Goal: Information Seeking & Learning: Learn about a topic

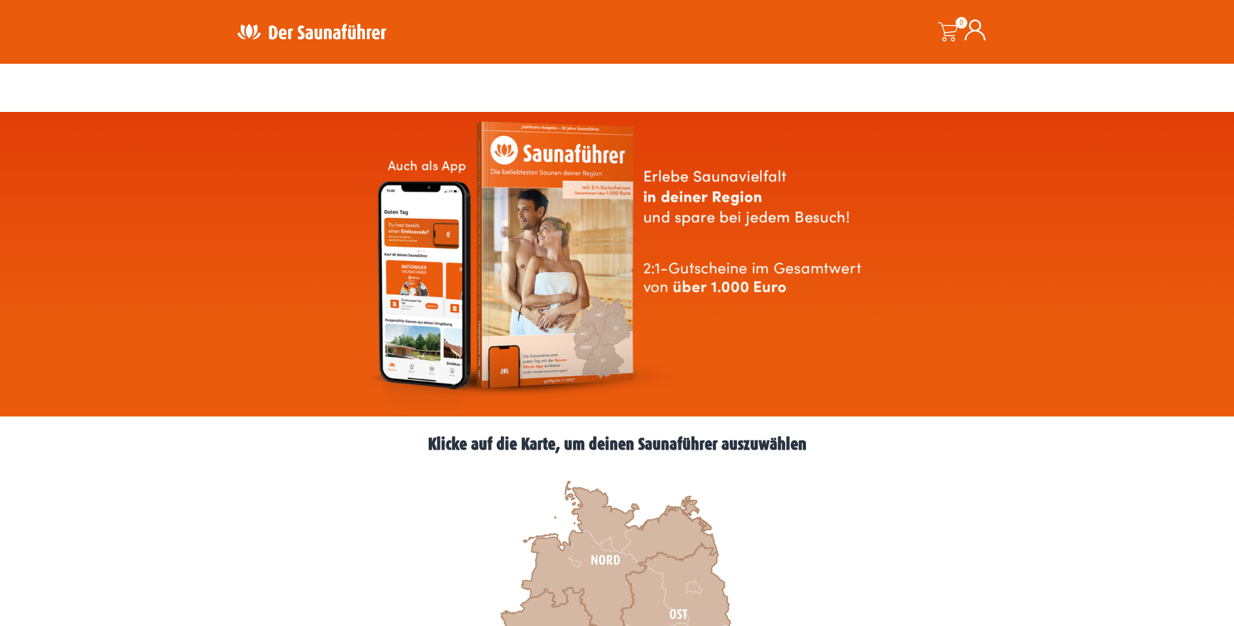
scroll to position [260, 0]
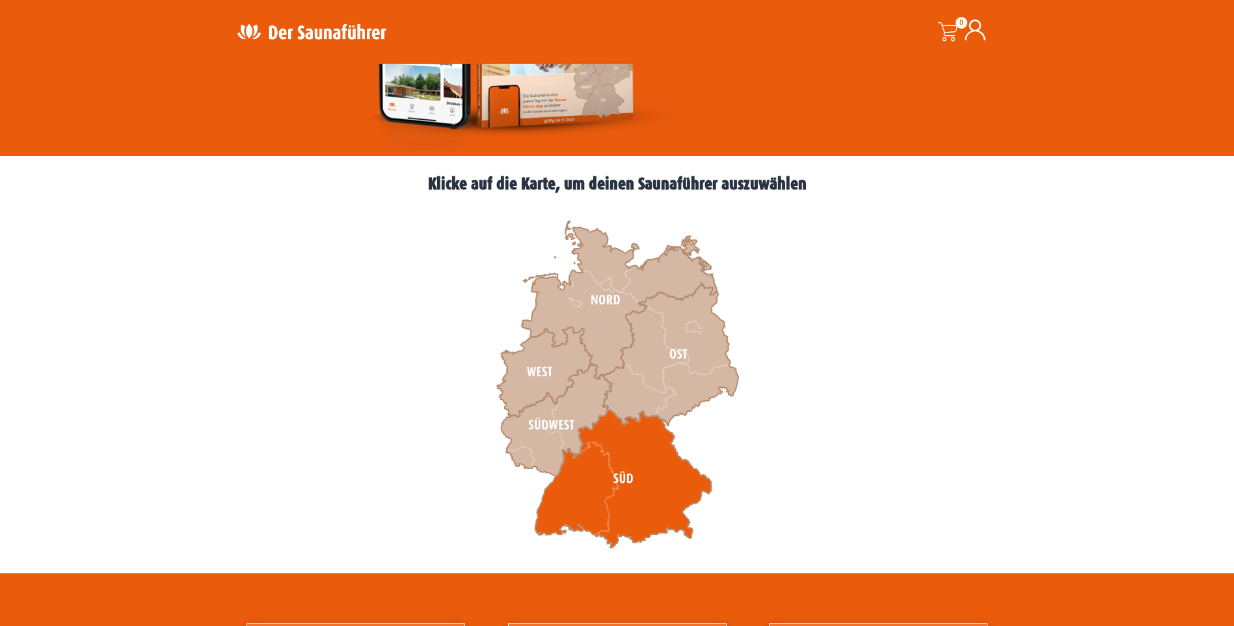
click at [625, 481] on icon at bounding box center [623, 479] width 177 height 138
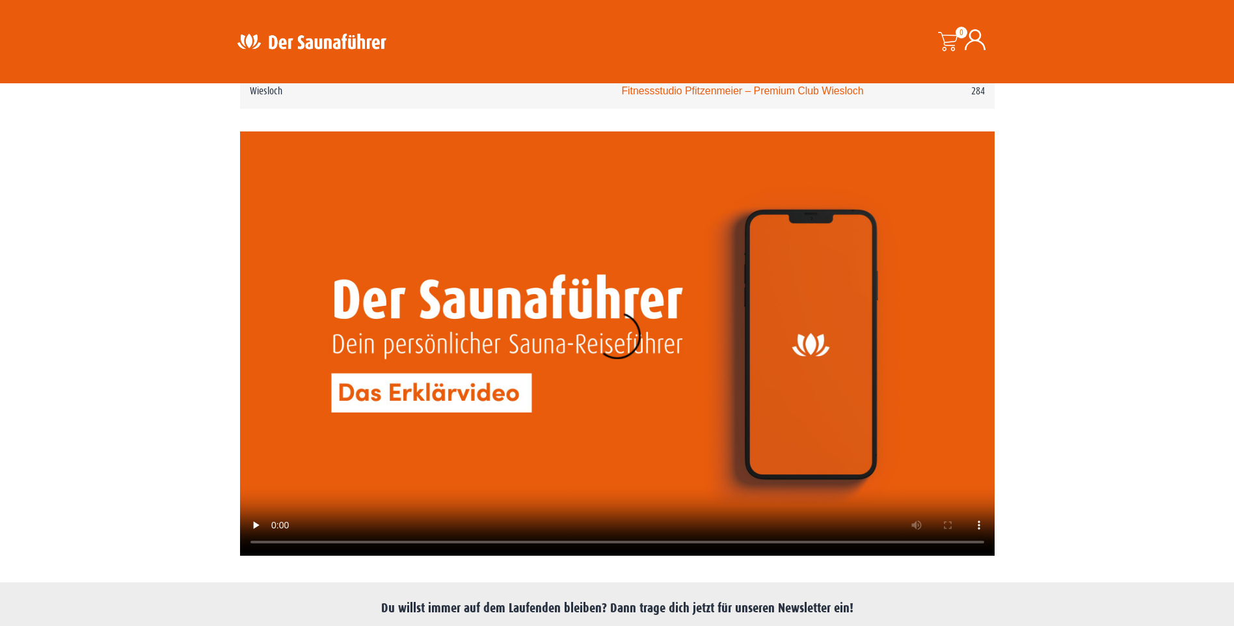
scroll to position [3165, 0]
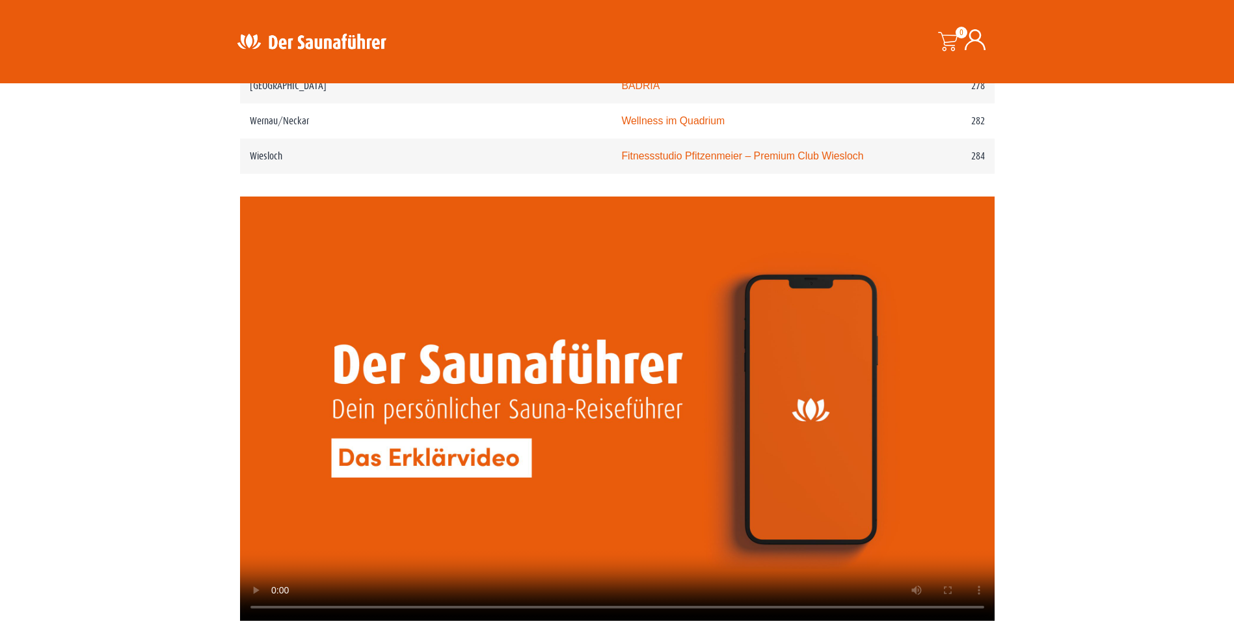
click at [449, 452] on video at bounding box center [617, 408] width 754 height 425
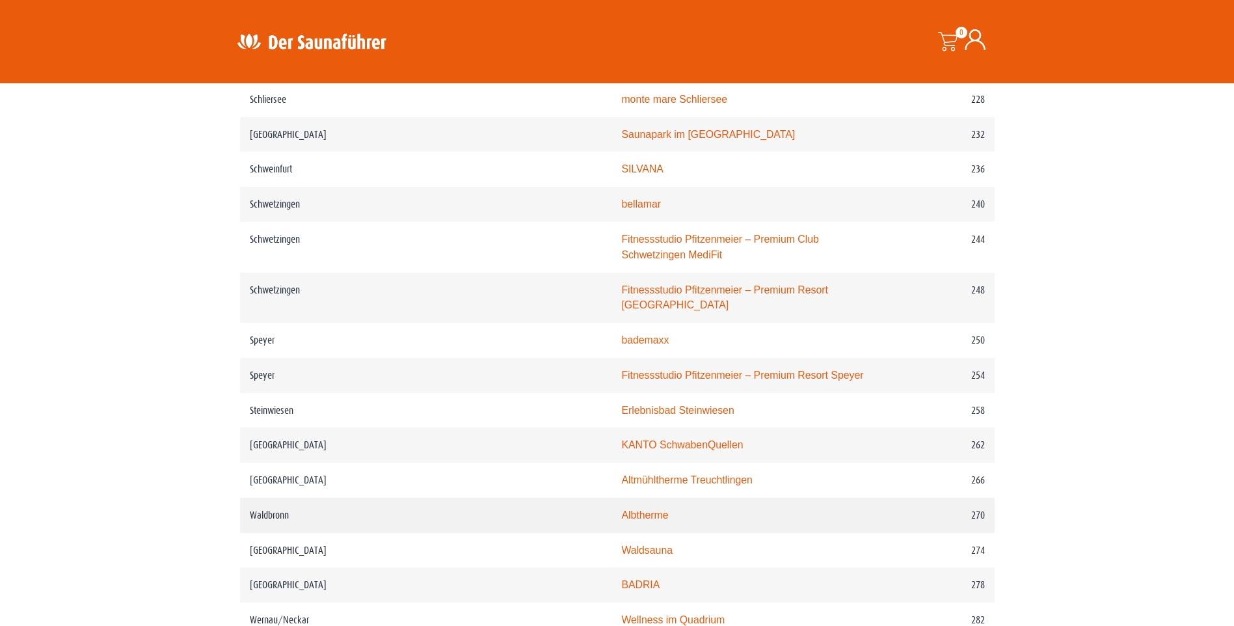
scroll to position [2536, 0]
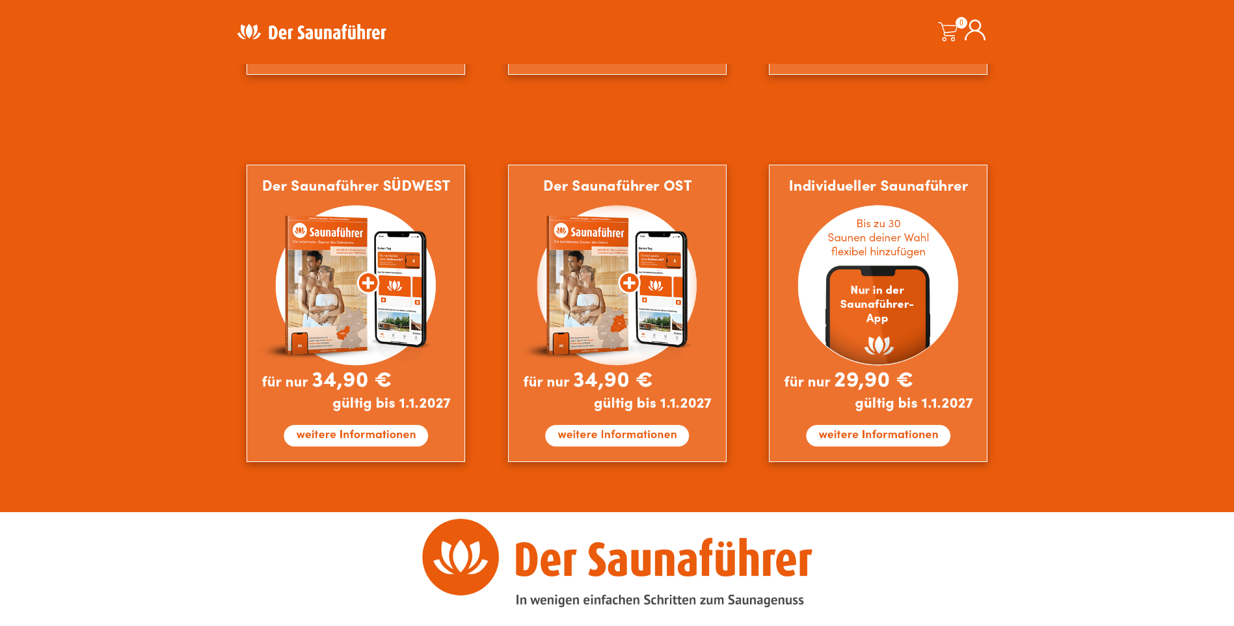
scroll to position [1171, 0]
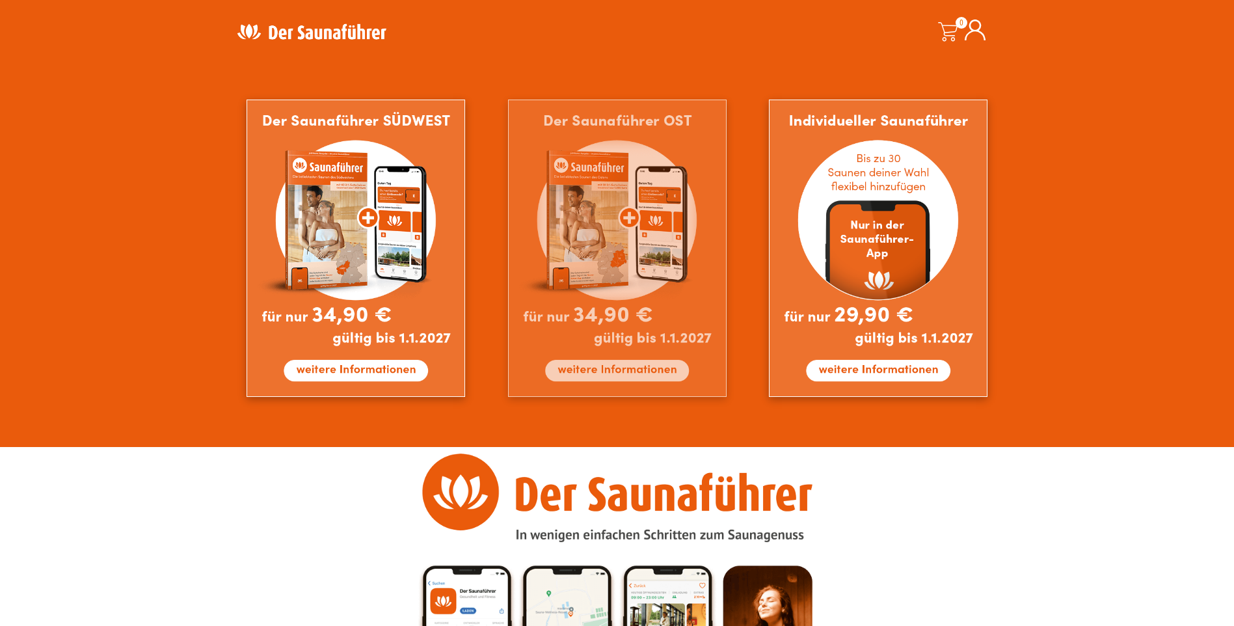
click at [609, 362] on img at bounding box center [617, 248] width 219 height 297
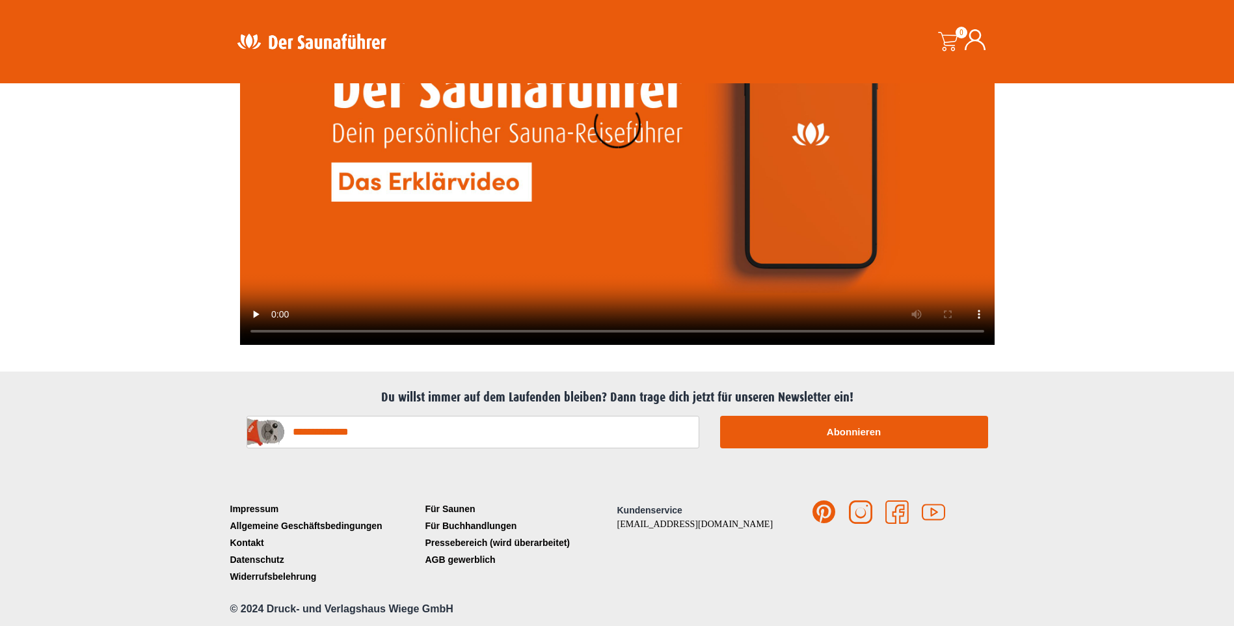
scroll to position [2781, 0]
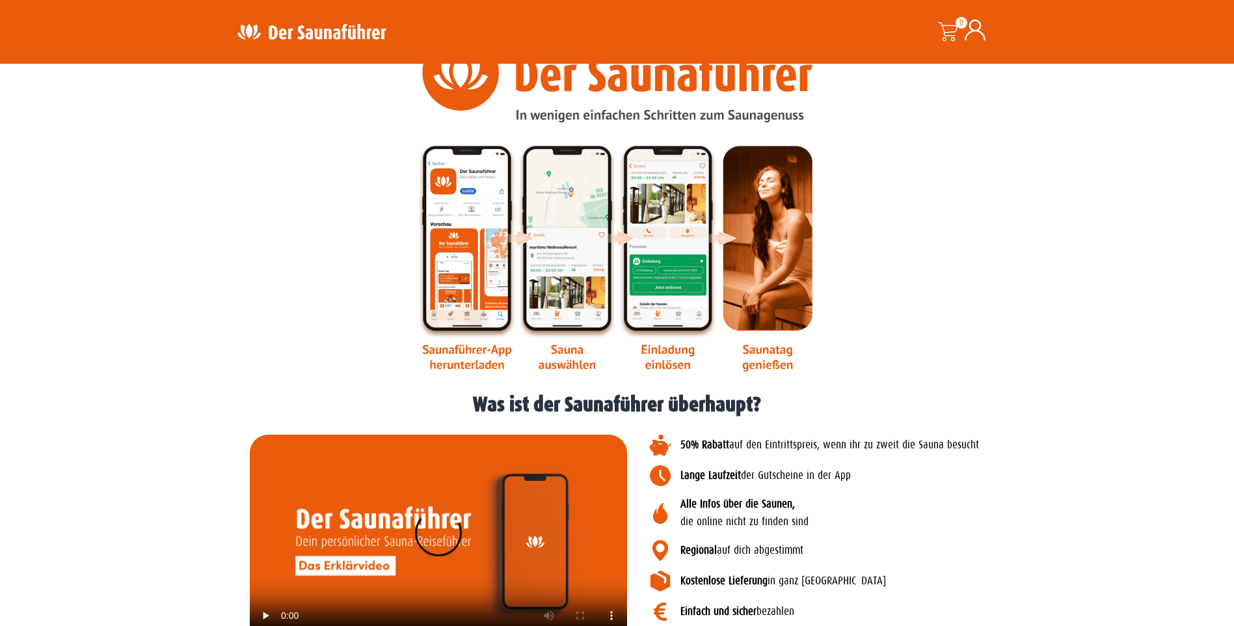
scroll to position [1171, 0]
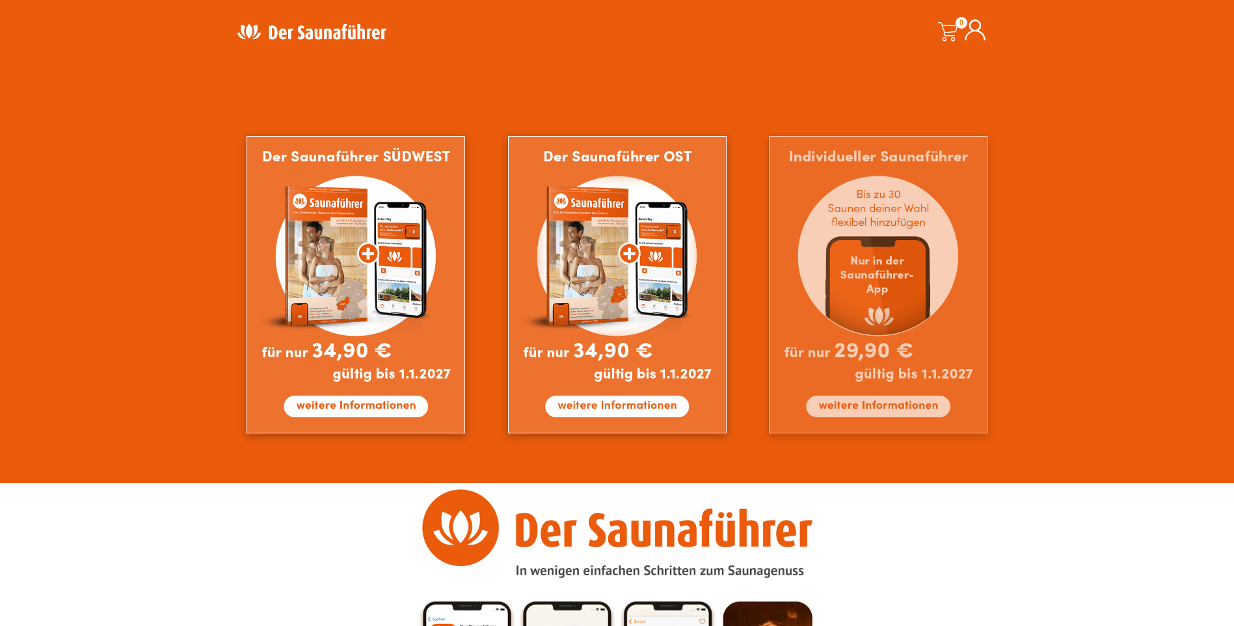
click at [875, 324] on img at bounding box center [878, 284] width 219 height 297
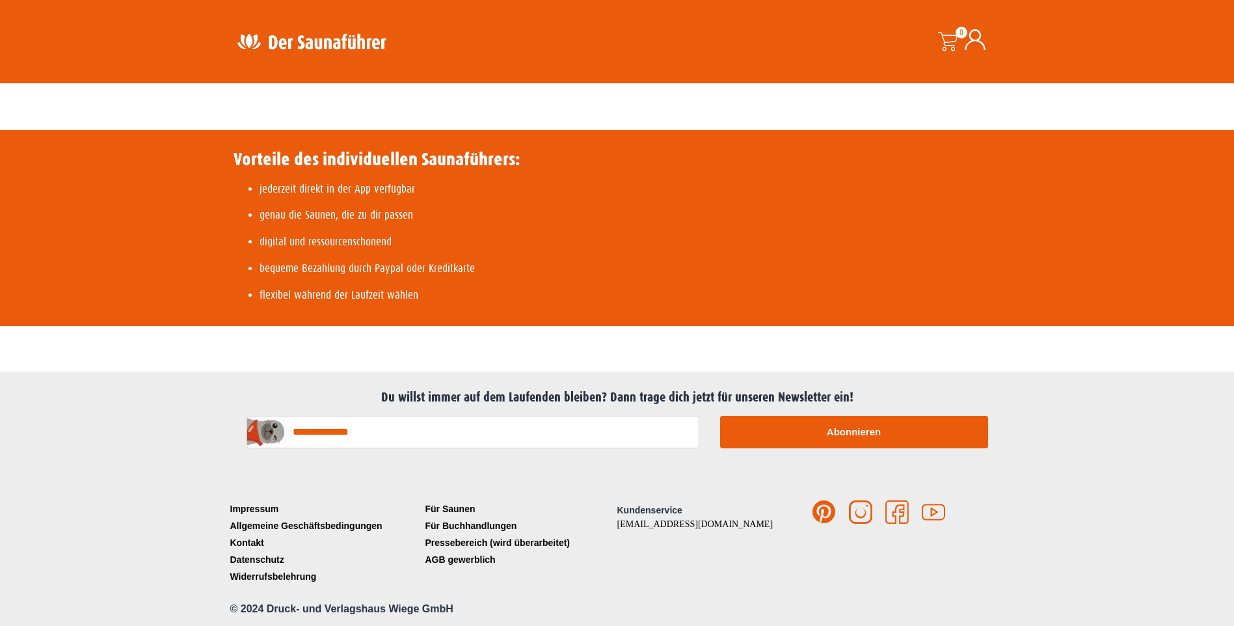
scroll to position [393, 0]
